Goal: Transaction & Acquisition: Obtain resource

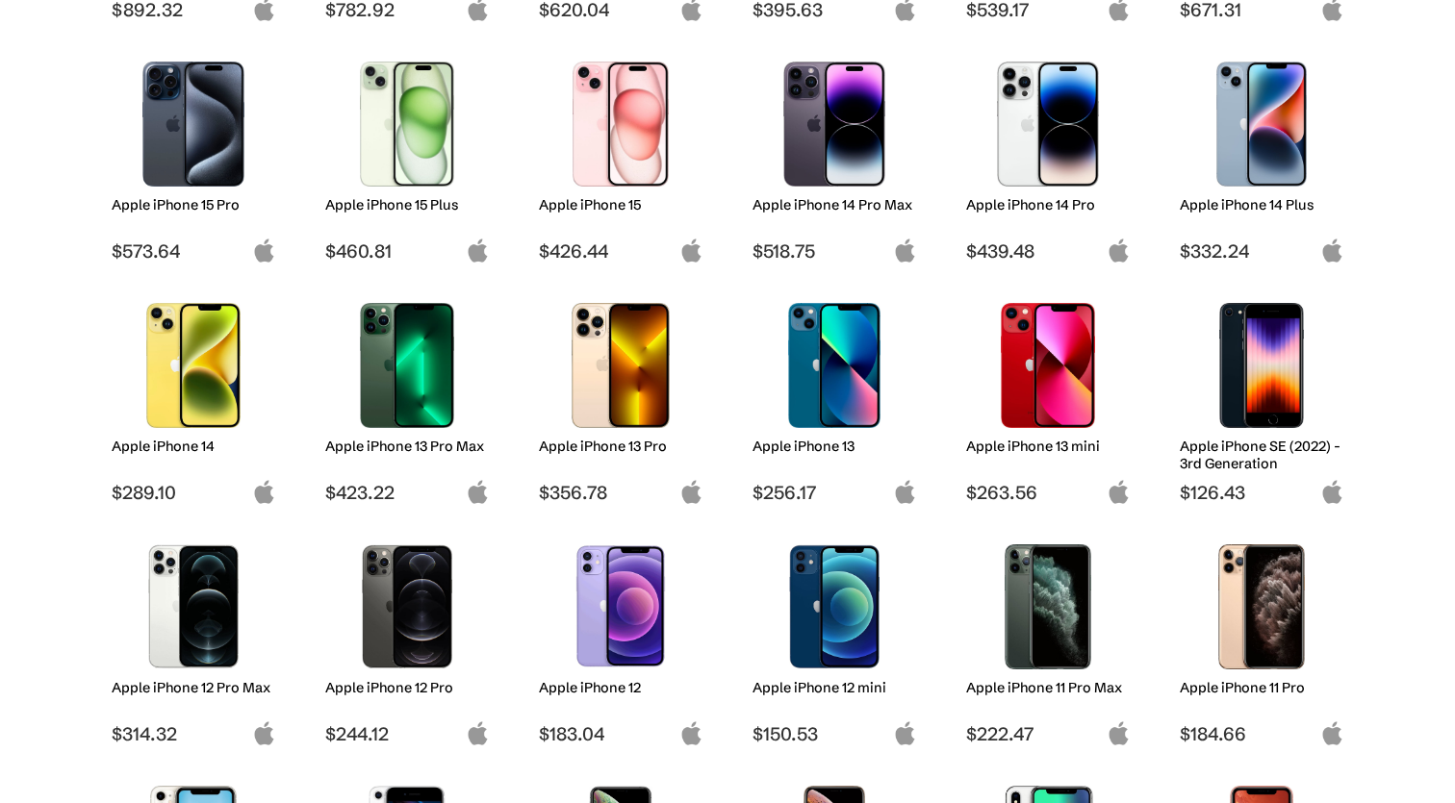
scroll to position [521, 0]
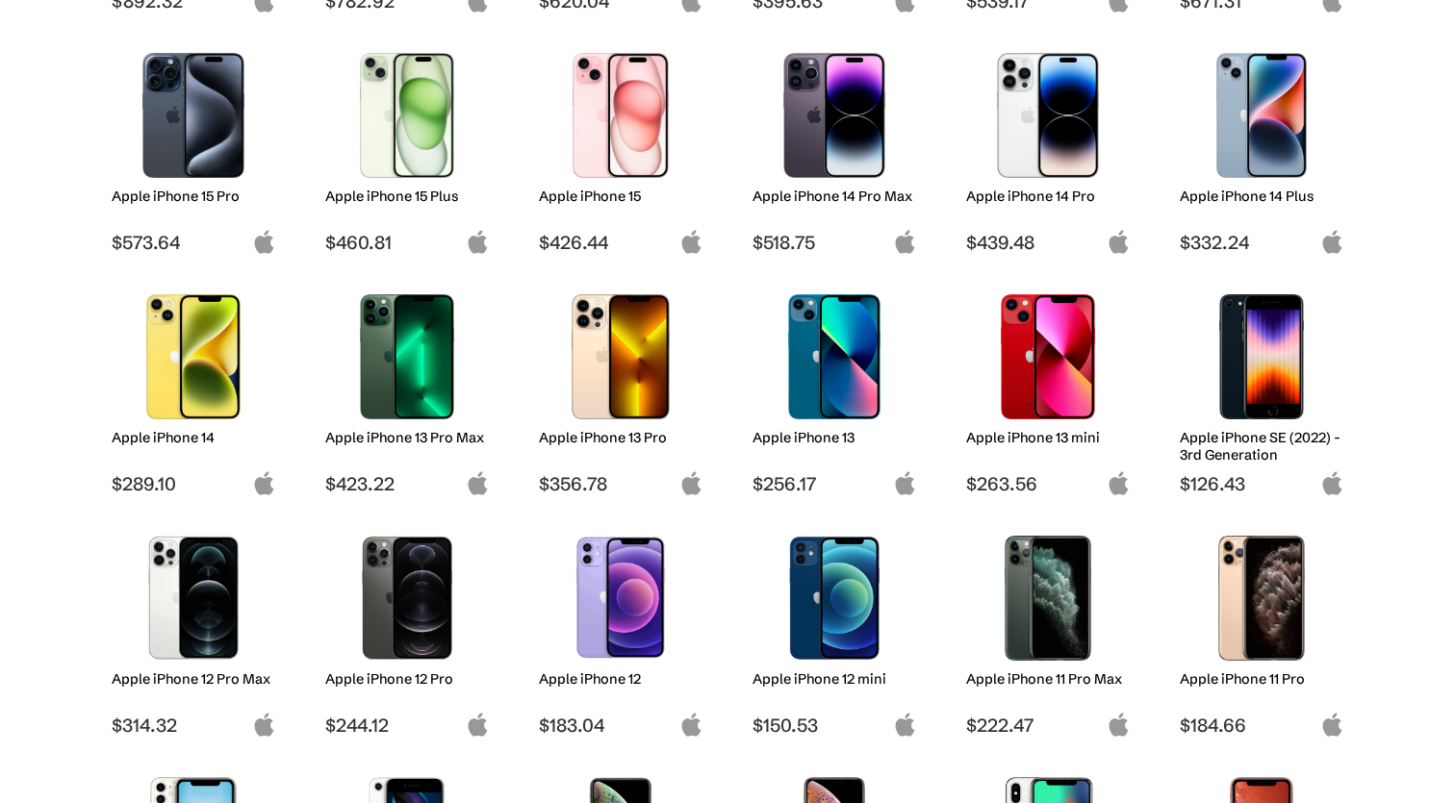
click at [824, 365] on img at bounding box center [835, 356] width 136 height 125
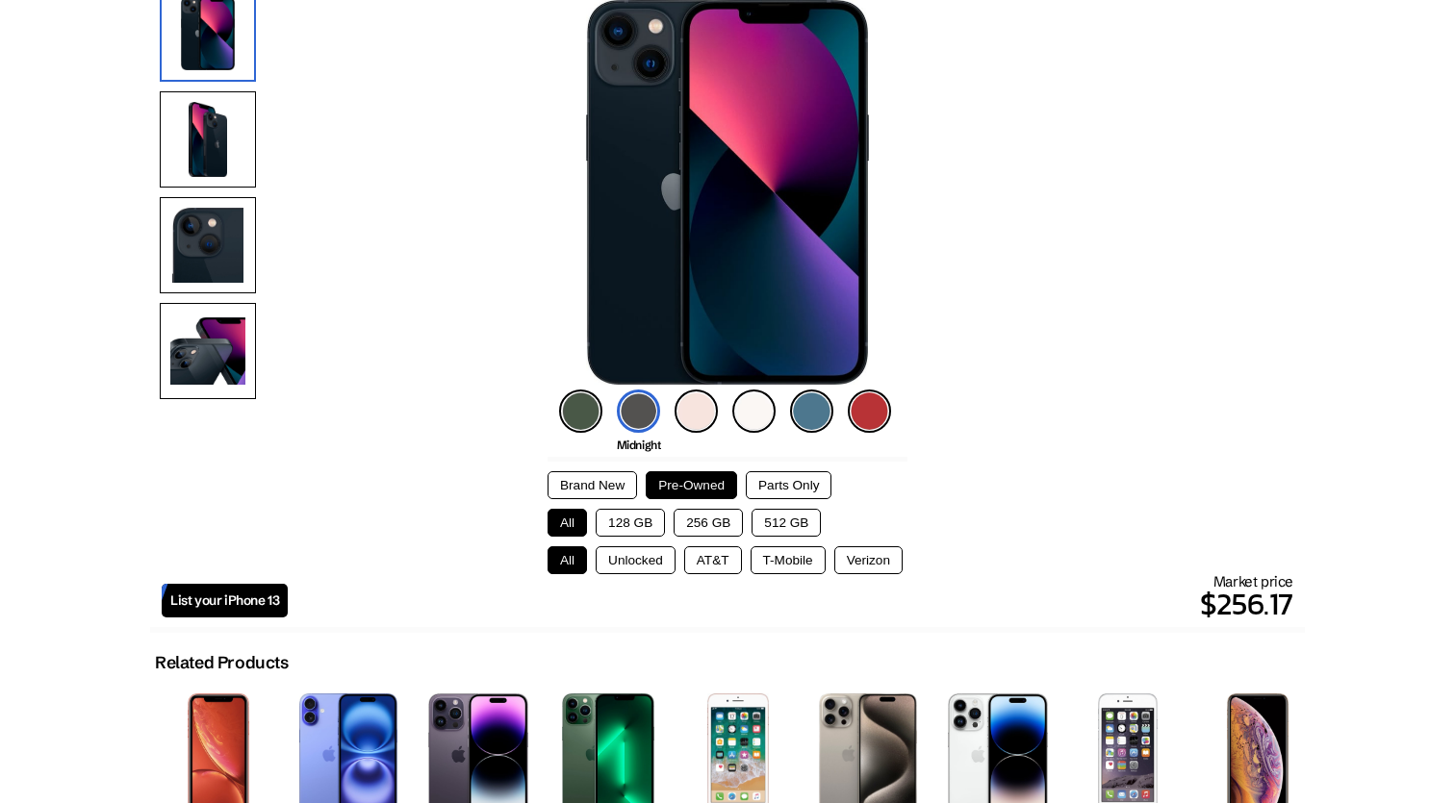
scroll to position [217, 0]
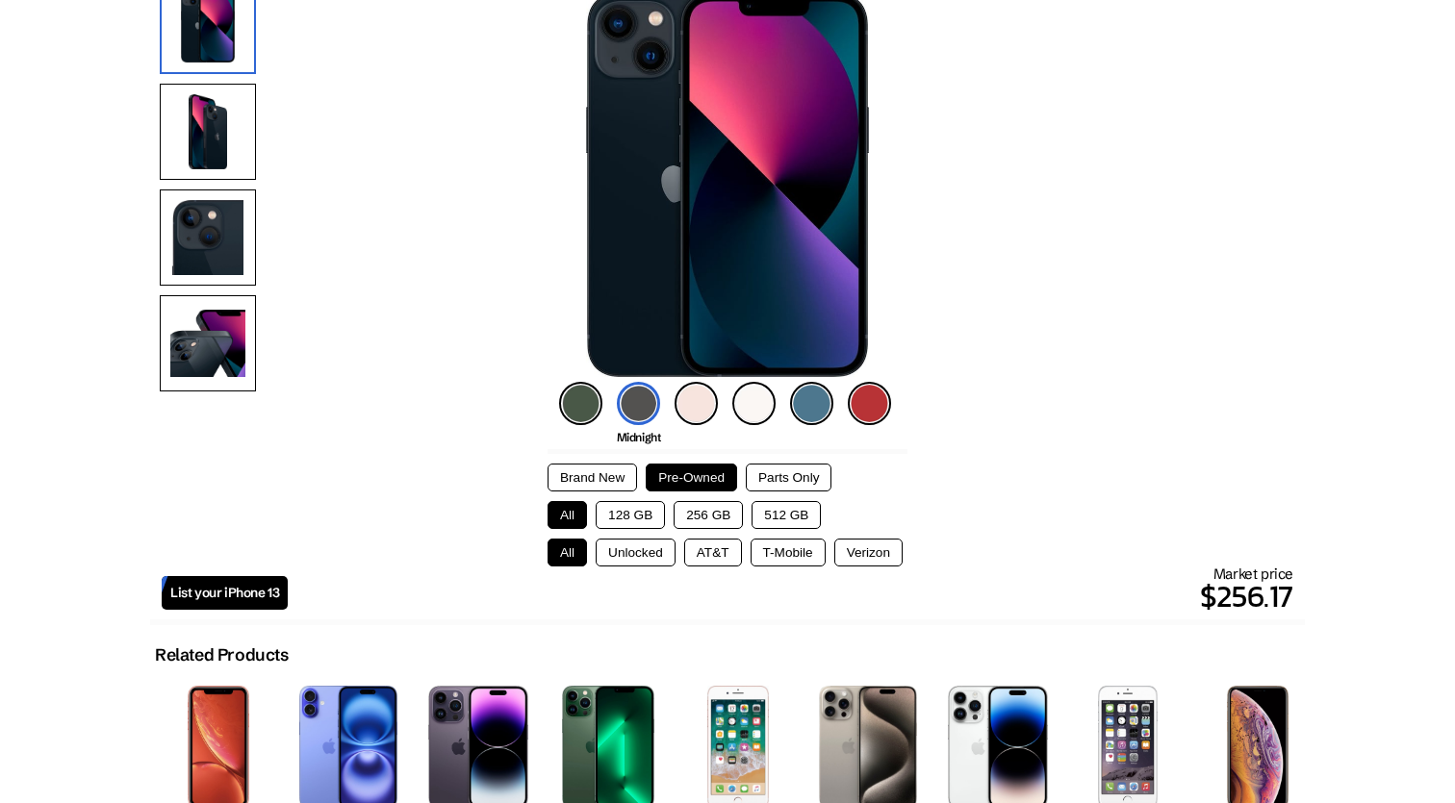
click at [655, 551] on button "Unlocked" at bounding box center [636, 553] width 80 height 28
click at [630, 517] on button "128 GB" at bounding box center [630, 515] width 69 height 28
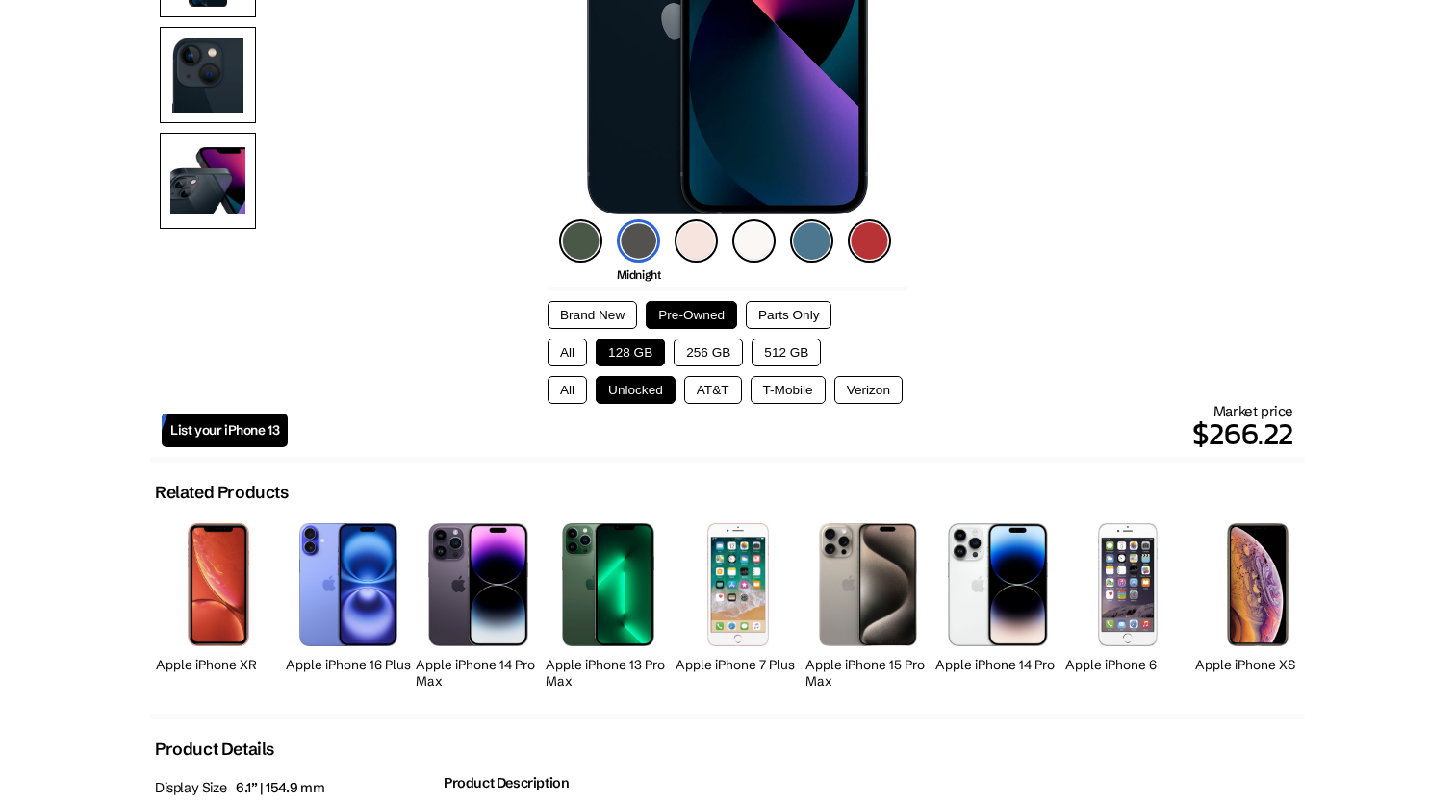
scroll to position [381, 0]
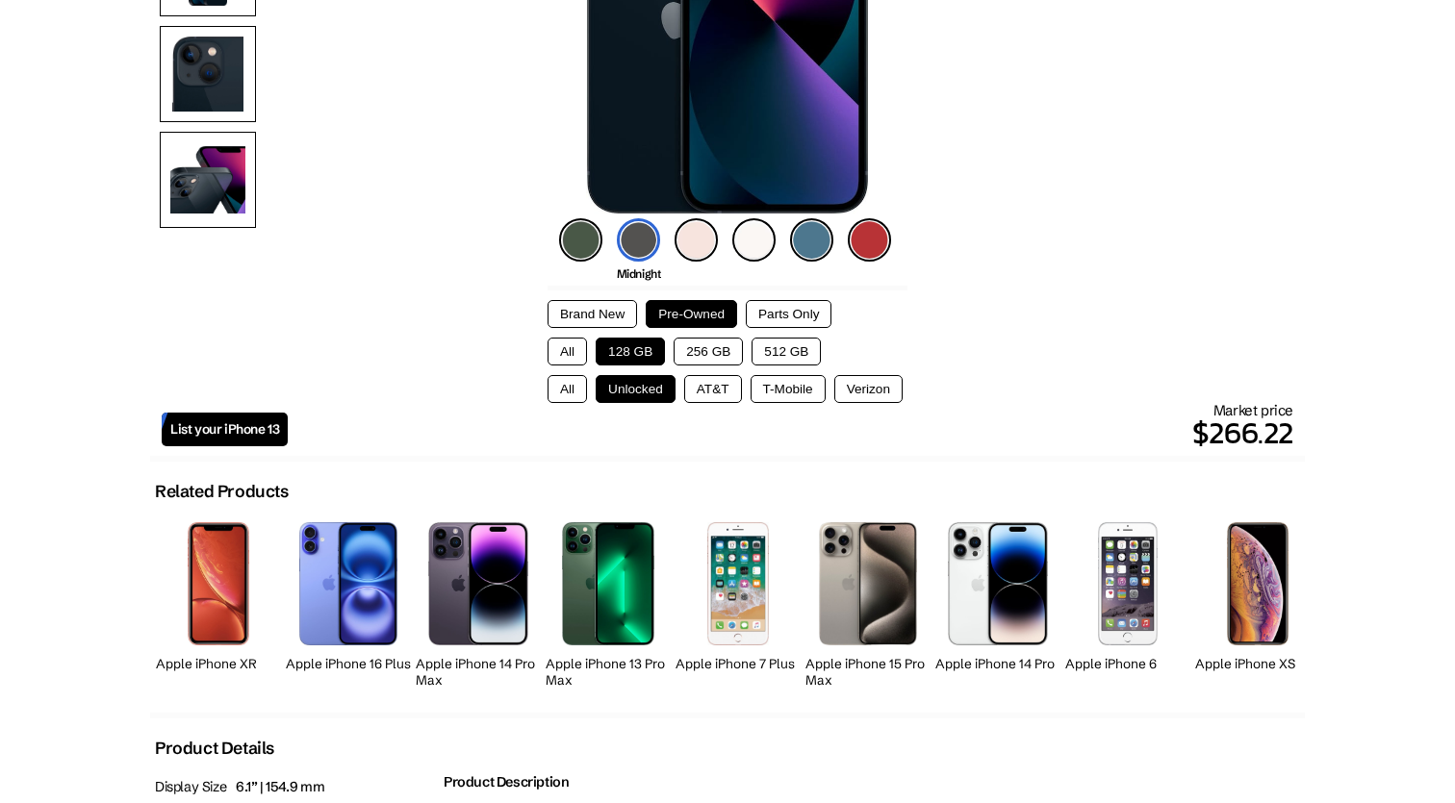
click at [776, 293] on div "Brand New Pre-Owned Parts Only All 128 GB 256 GB 512 GB All Unlocked AT&T T-Mob…" at bounding box center [727, 344] width 360 height 117
click at [778, 313] on button "Parts Only" at bounding box center [789, 314] width 86 height 28
click at [710, 311] on button "Pre-Owned" at bounding box center [691, 314] width 91 height 28
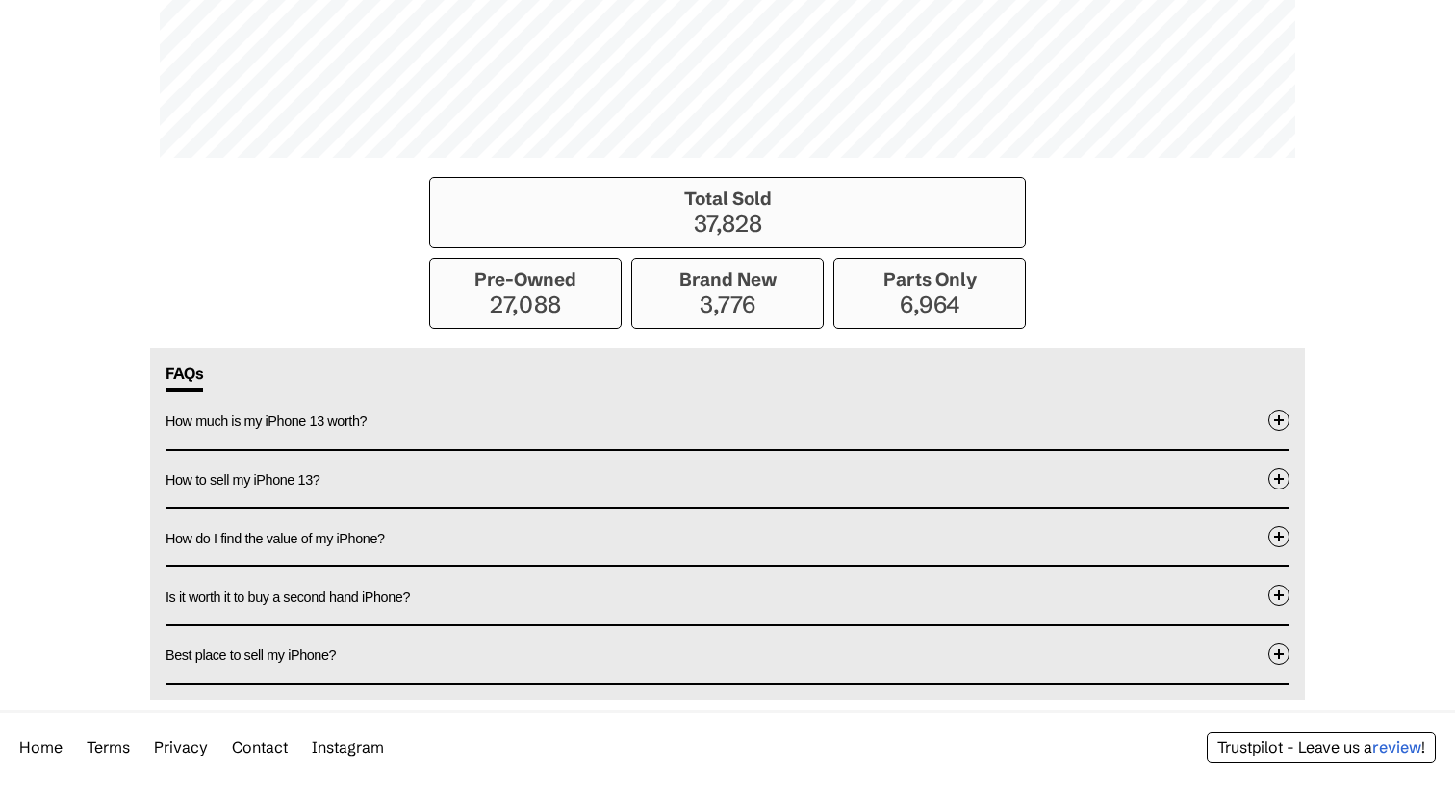
scroll to position [1532, 0]
click at [1281, 476] on span at bounding box center [1278, 478] width 21 height 21
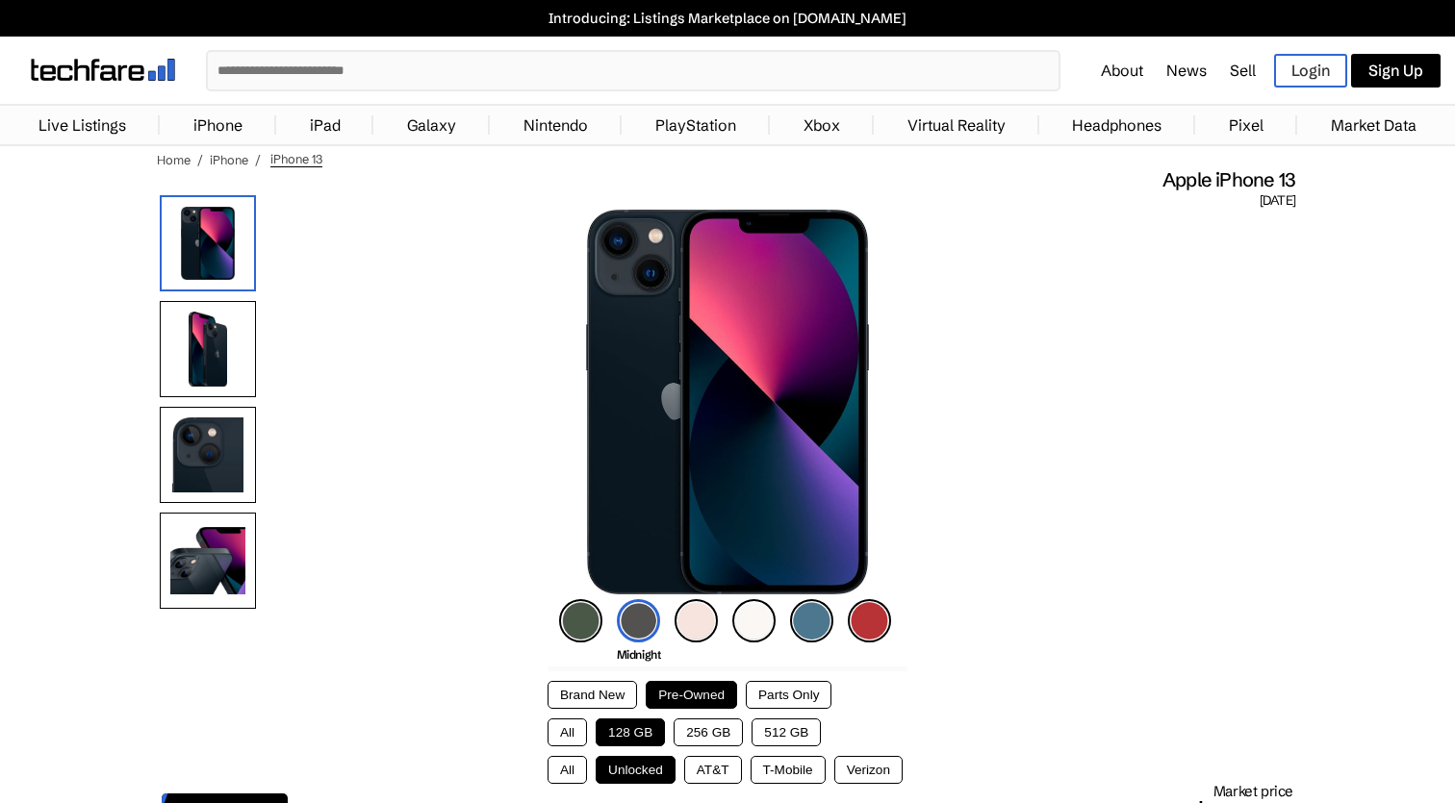
scroll to position [0, 0]
click at [1237, 67] on link "Sell" at bounding box center [1243, 70] width 26 height 19
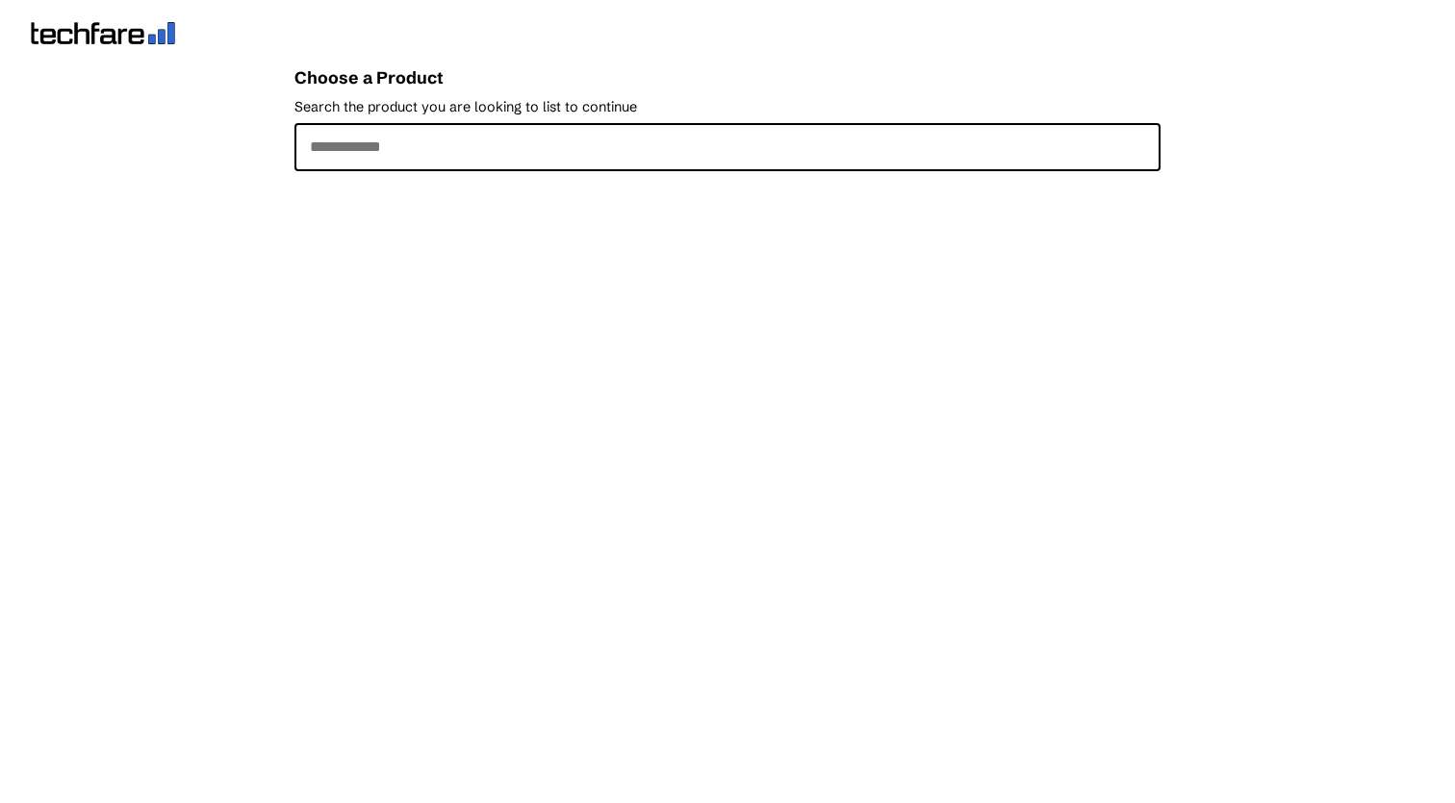
click at [768, 143] on input "Search the product you are looking to list to continue" at bounding box center [727, 147] width 866 height 48
